Goal: Task Accomplishment & Management: Manage account settings

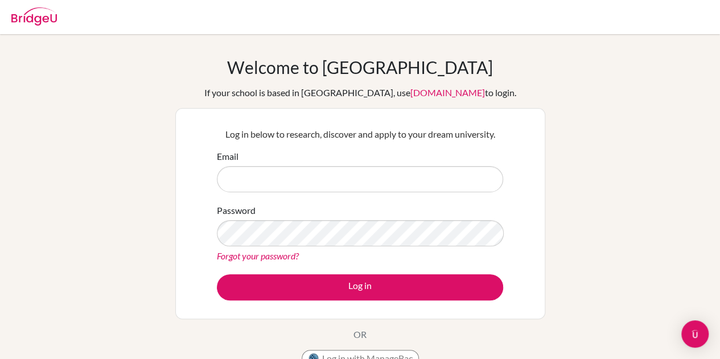
drag, startPoint x: 363, startPoint y: 179, endPoint x: 364, endPoint y: 191, distance: 11.4
click at [363, 179] on input "Email" at bounding box center [360, 179] width 286 height 26
type input "aaryan200710@gmail.com"
click at [362, 194] on form "Email Password Forgot your password? Log in" at bounding box center [360, 225] width 286 height 151
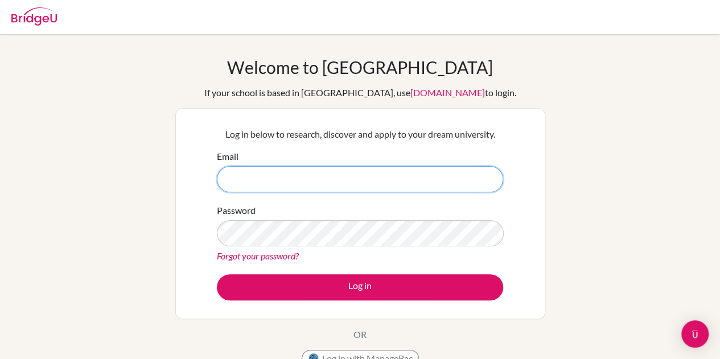
click at [353, 183] on input "Email" at bounding box center [360, 179] width 286 height 26
type input "[EMAIL_ADDRESS][DOMAIN_NAME]"
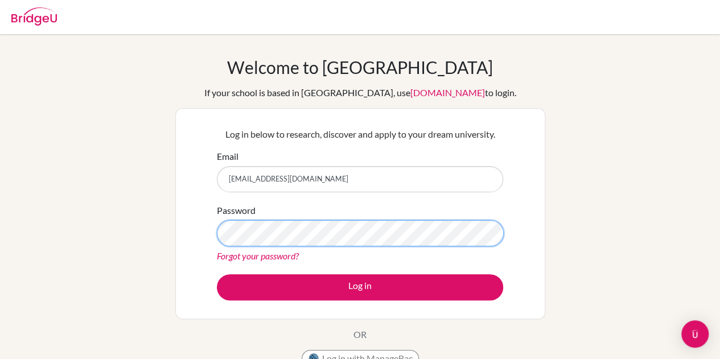
click at [217, 274] on button "Log in" at bounding box center [360, 287] width 286 height 26
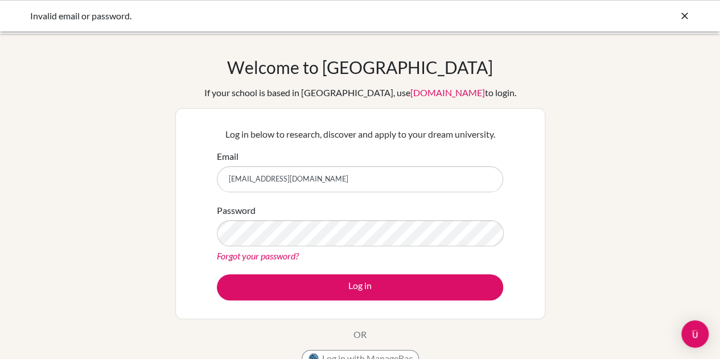
click at [403, 255] on div "Forgot your password?" at bounding box center [360, 256] width 286 height 14
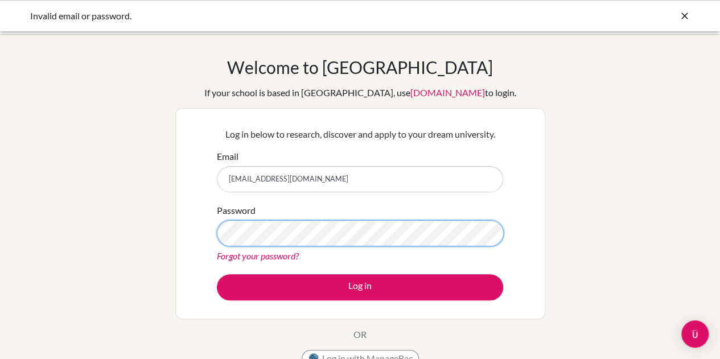
click at [217, 274] on button "Log in" at bounding box center [360, 287] width 286 height 26
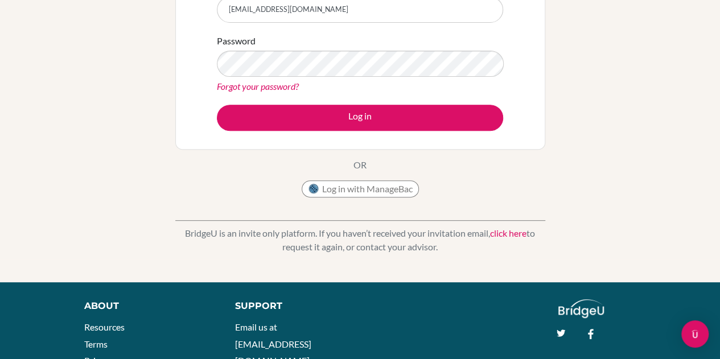
scroll to position [95, 0]
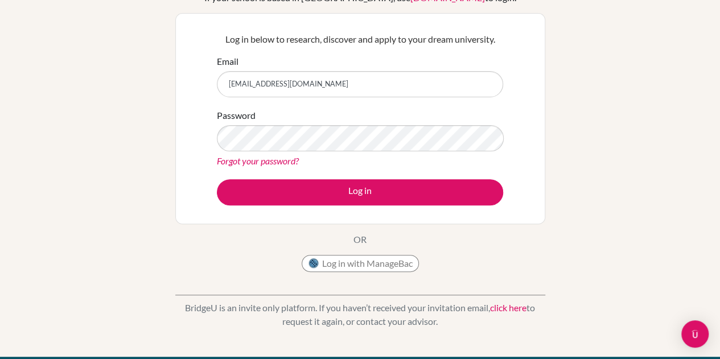
click at [513, 310] on link "click here" at bounding box center [508, 307] width 36 height 11
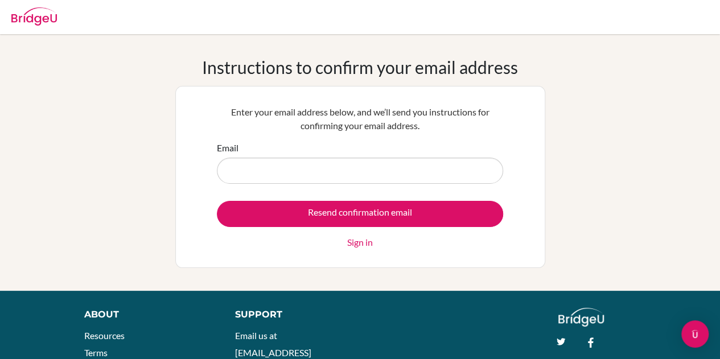
click at [328, 183] on input "Email" at bounding box center [360, 171] width 286 height 26
type input "aaryan_shrinath@my.ofs.edu.sg"
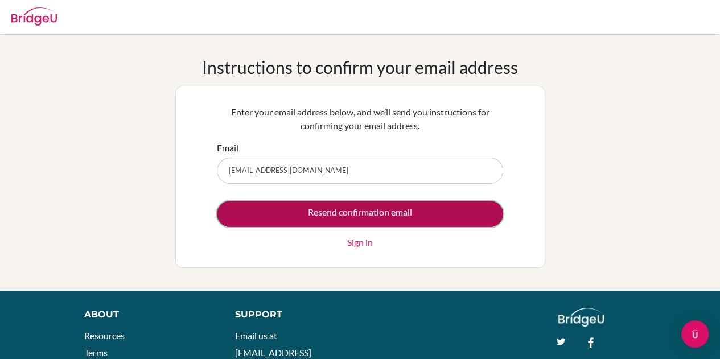
click at [324, 207] on input "Resend confirmation email" at bounding box center [360, 214] width 286 height 26
